Goal: Obtain resource: Download file/media

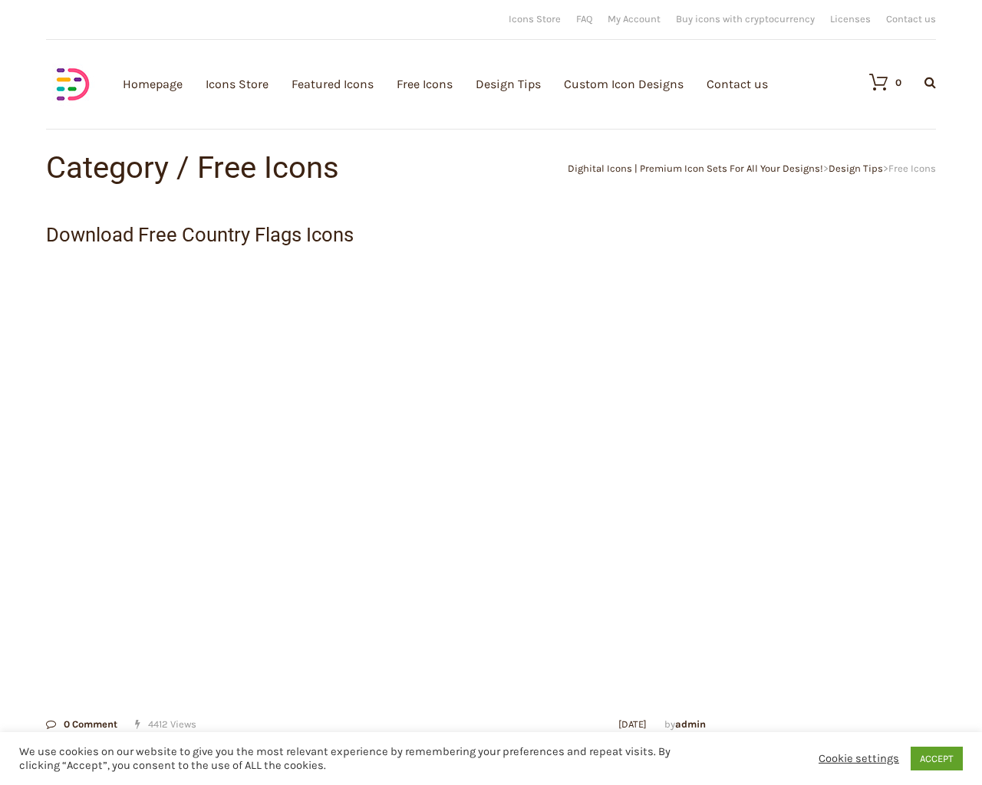
scroll to position [565, 0]
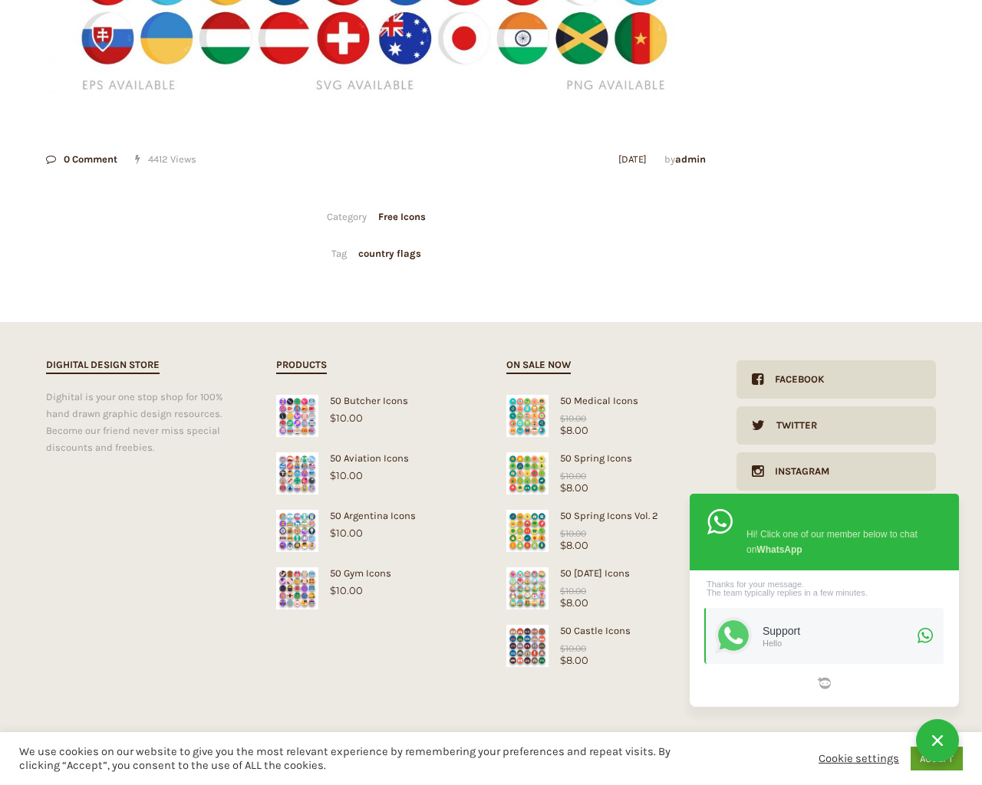
type input "1"
type input "20"
checkbox input "false"
type input "KfnqDuxw"
checkbox input "false"
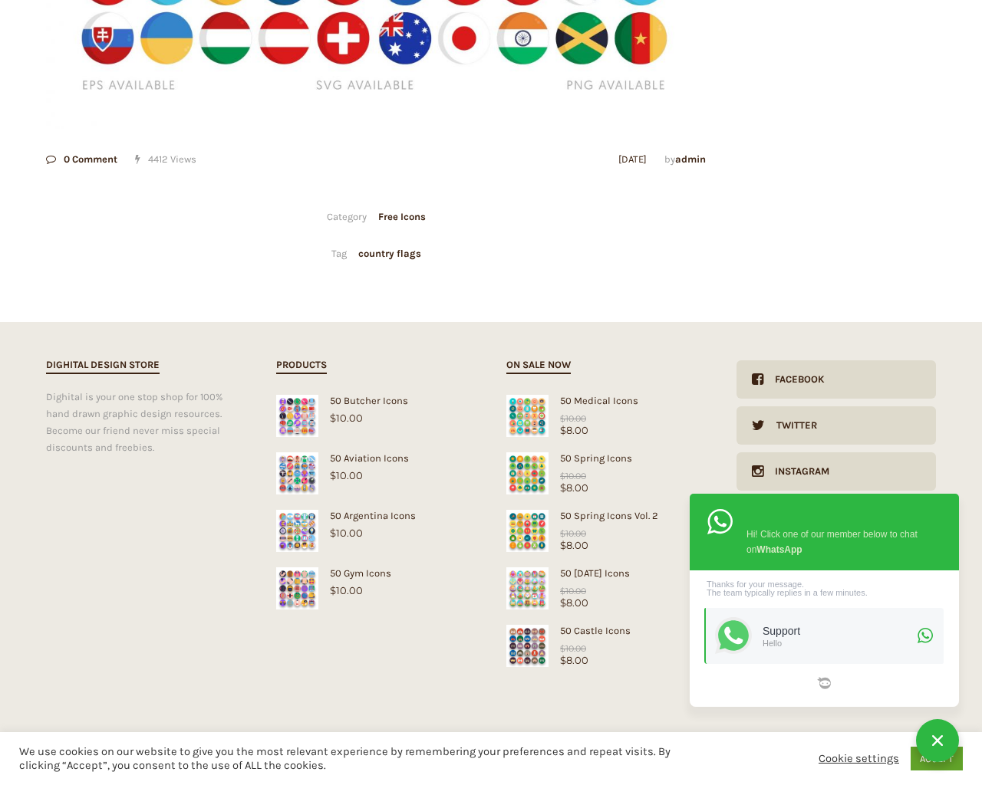
type input "[EMAIL_ADDRESS][DOMAIN_NAME]"
checkbox input "false"
select select "lollipop"
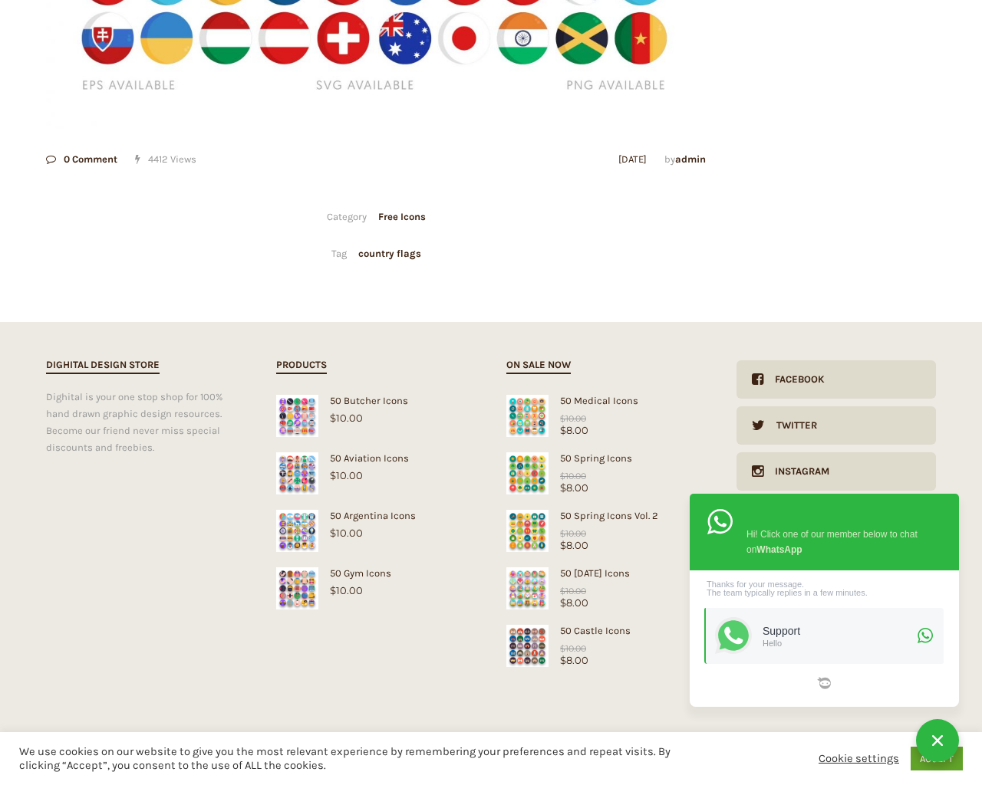
checkbox input "false"
select select "dark"
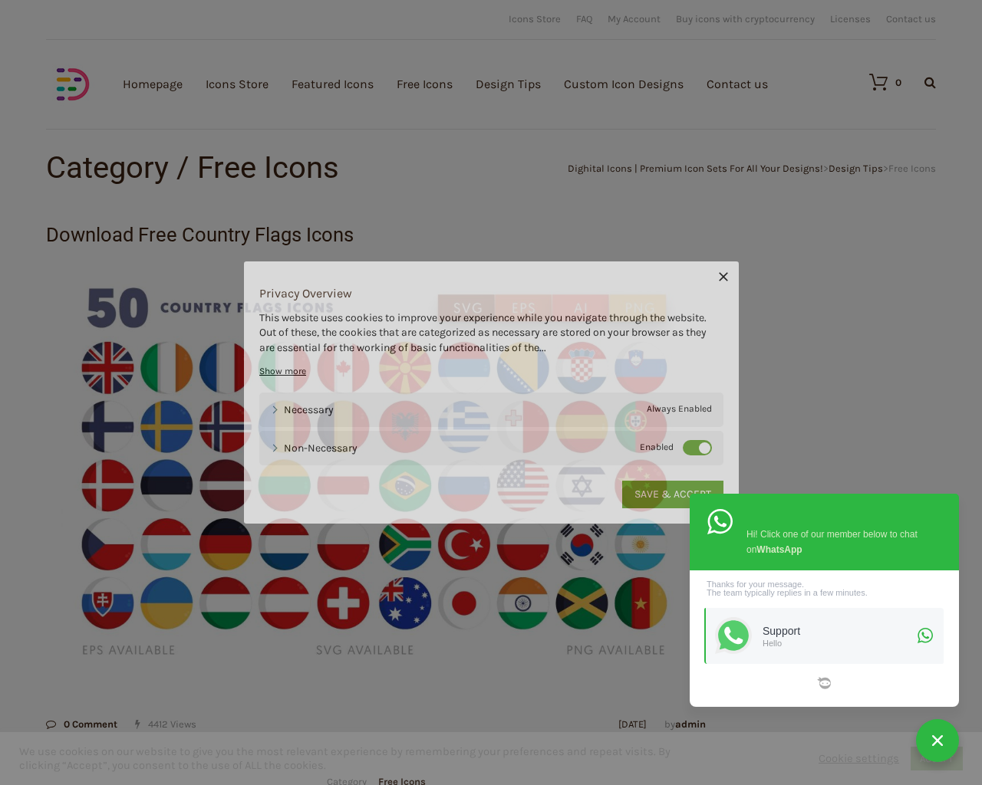
scroll to position [565, 0]
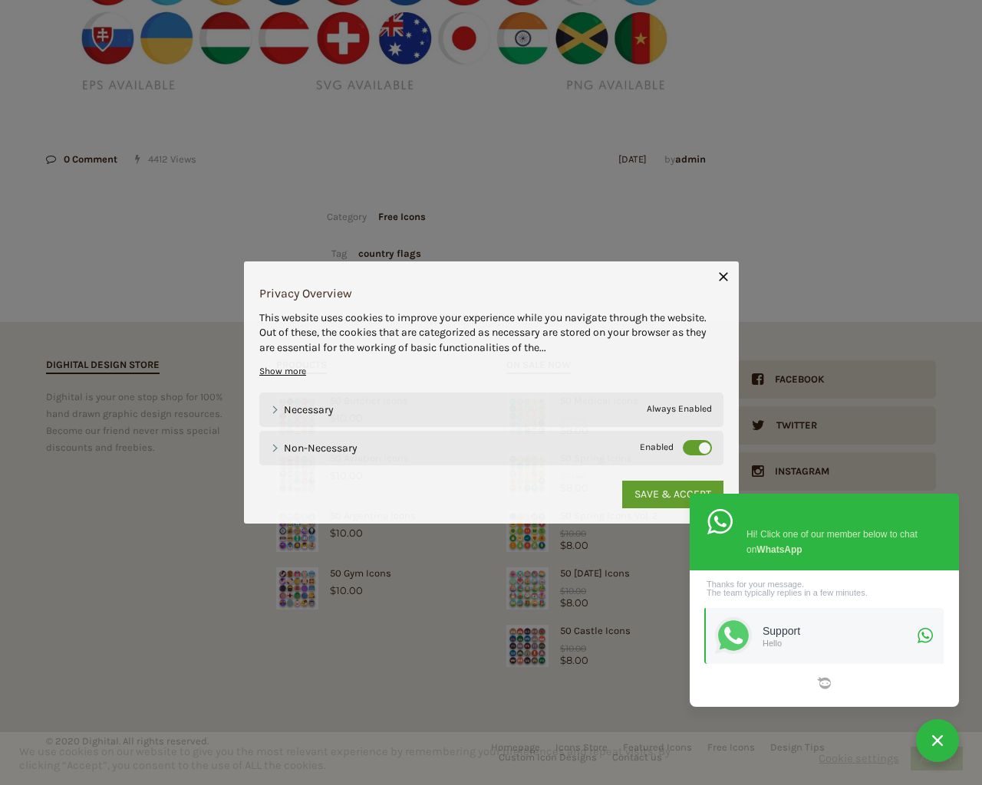
click at [453, 417] on input "Hide Price" at bounding box center [458, 422] width 10 height 10
checkbox input "true"
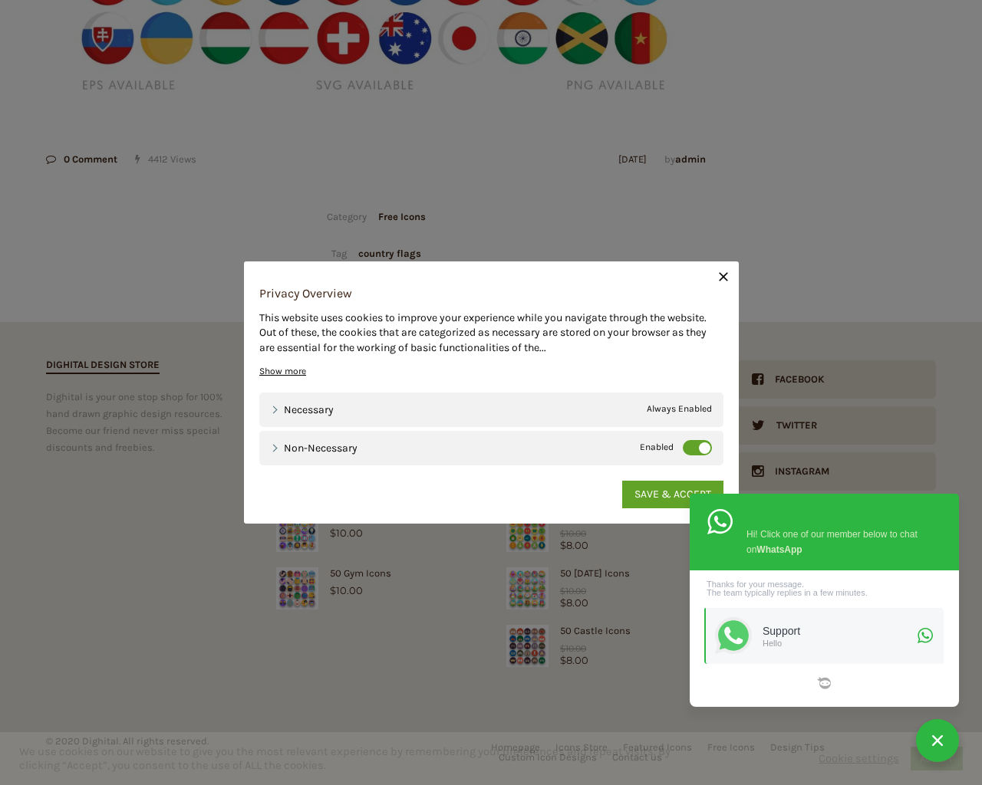
click at [453, 674] on input "Send me a copy of this e-mail" at bounding box center [458, 679] width 10 height 10
checkbox input "true"
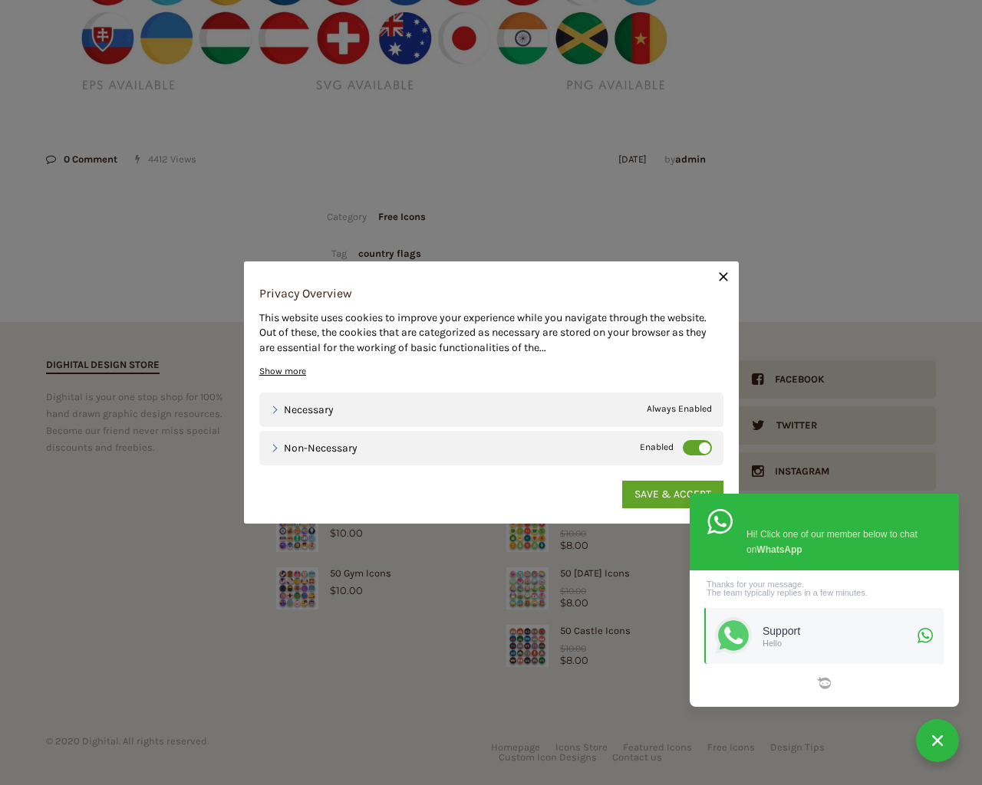
scroll to position [0, 0]
